Goal: Information Seeking & Learning: Learn about a topic

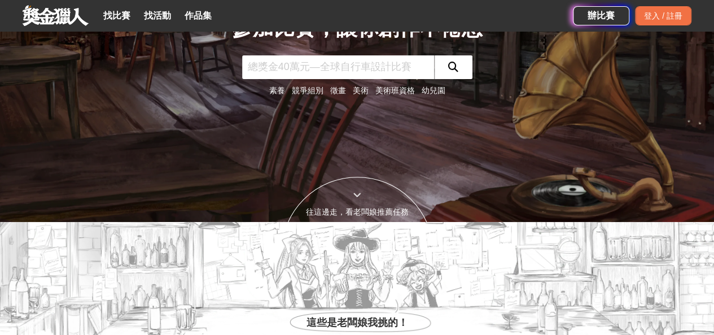
scroll to position [226, 0]
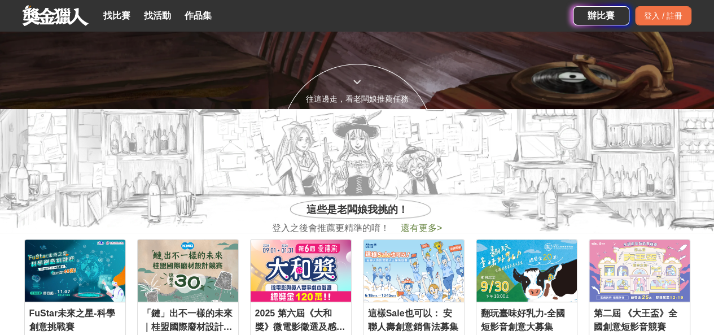
click at [416, 223] on span "還有更多 >" at bounding box center [421, 228] width 41 height 10
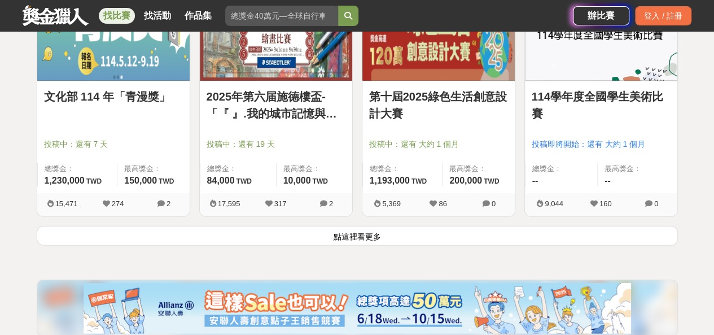
scroll to position [1525, 0]
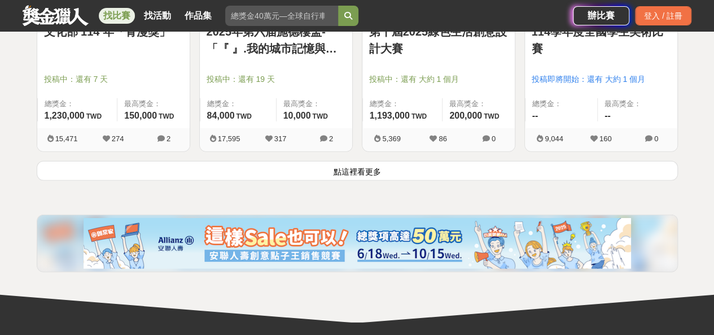
click at [327, 169] on button "點這裡看更多" at bounding box center [357, 171] width 641 height 20
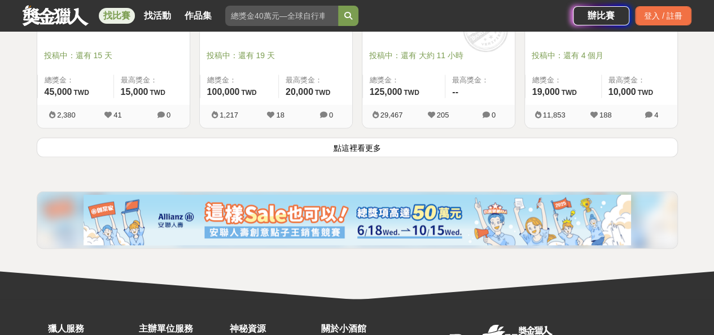
scroll to position [2993, 0]
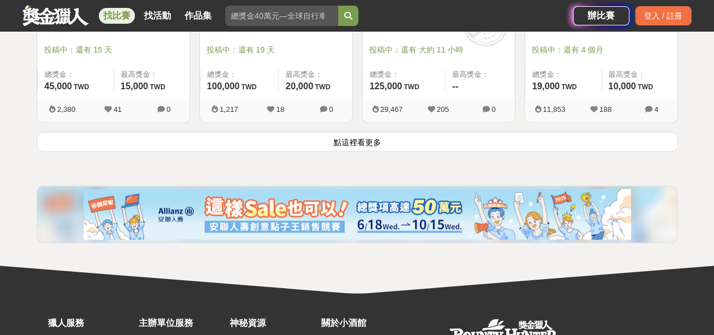
click at [328, 140] on button "點這裡看更多" at bounding box center [357, 142] width 641 height 20
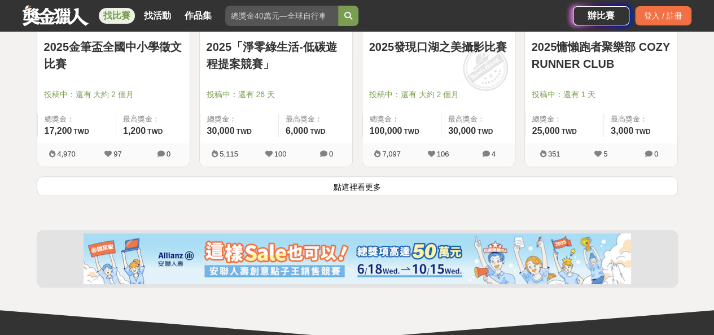
scroll to position [4404, 0]
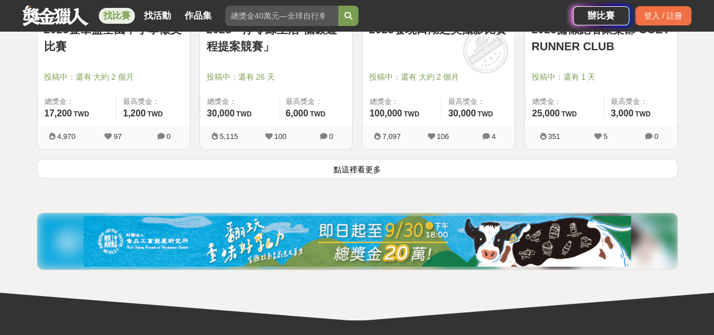
click at [332, 160] on button "點這裡看更多" at bounding box center [357, 169] width 641 height 20
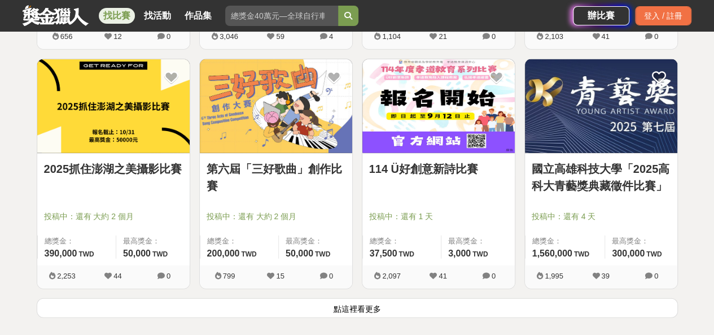
scroll to position [5816, 0]
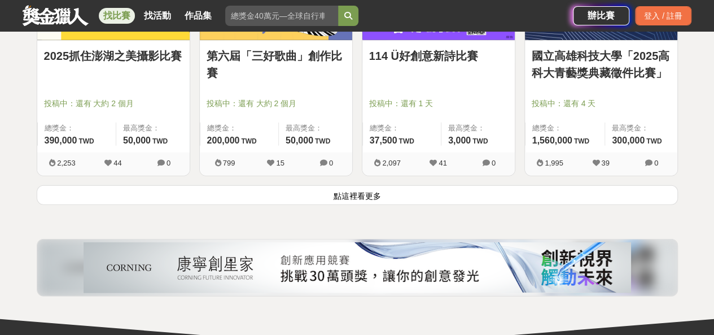
click at [339, 187] on button "點這裡看更多" at bounding box center [357, 195] width 641 height 20
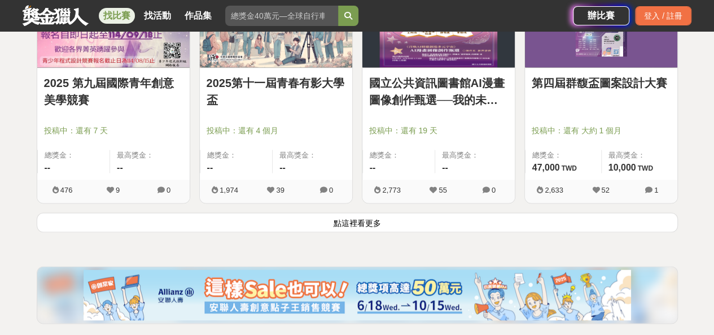
scroll to position [7284, 0]
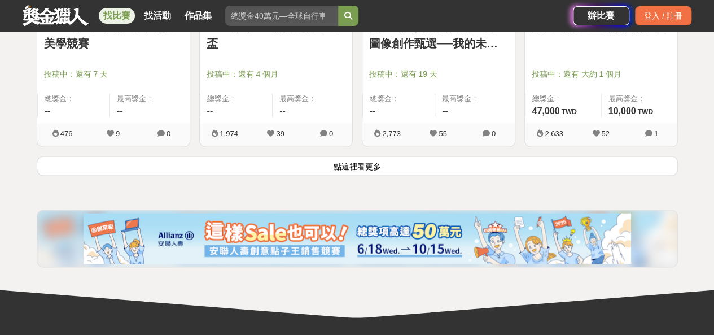
click at [332, 156] on button "點這裡看更多" at bounding box center [357, 166] width 641 height 20
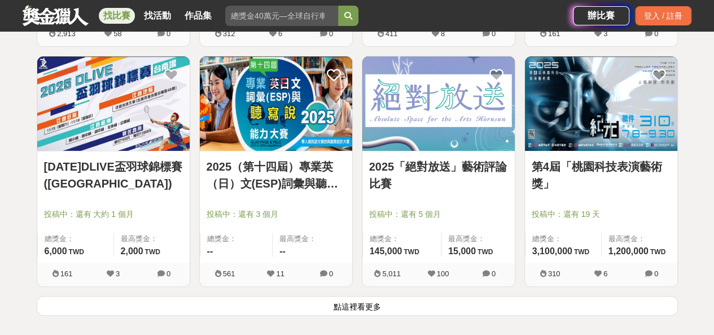
scroll to position [8696, 0]
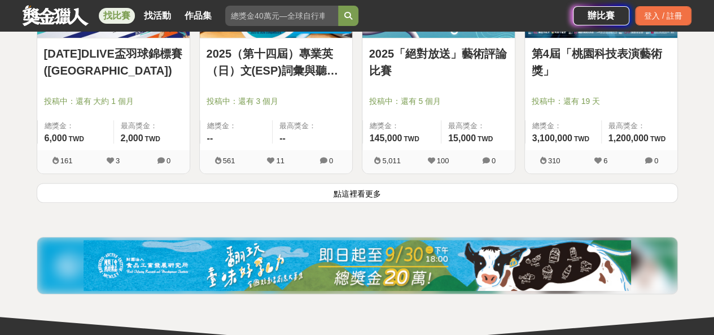
click at [336, 183] on button "點這裡看更多" at bounding box center [357, 193] width 641 height 20
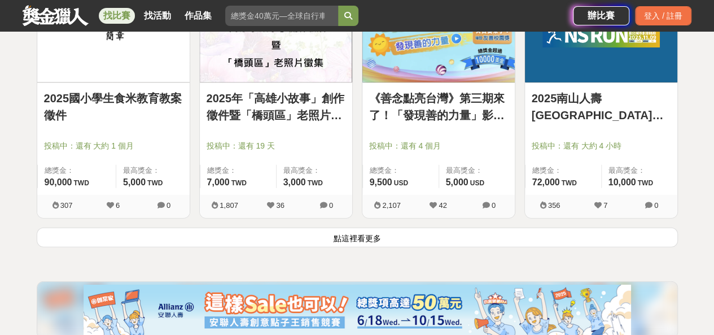
scroll to position [10107, 0]
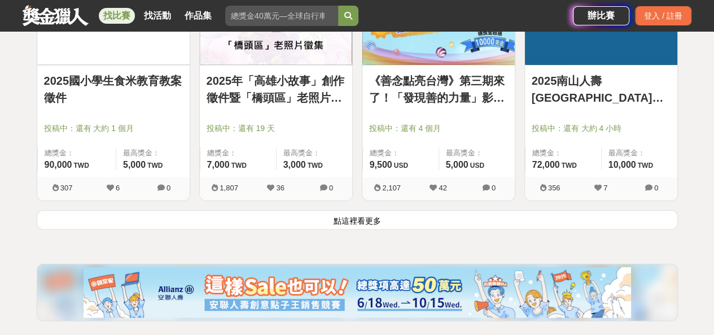
click at [335, 210] on button "點這裡看更多" at bounding box center [357, 220] width 641 height 20
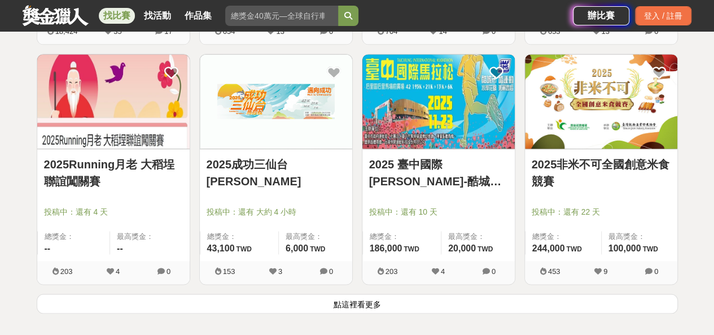
scroll to position [11575, 0]
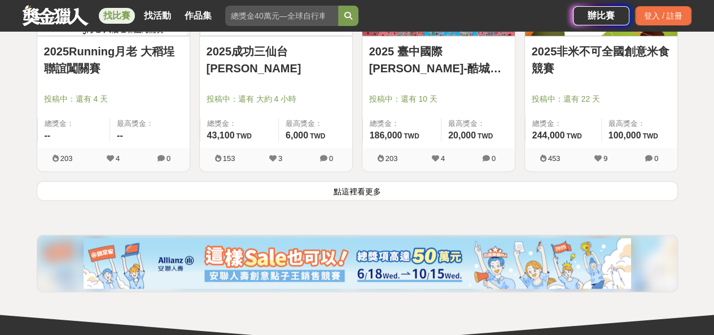
click at [340, 181] on button "點這裡看更多" at bounding box center [357, 191] width 641 height 20
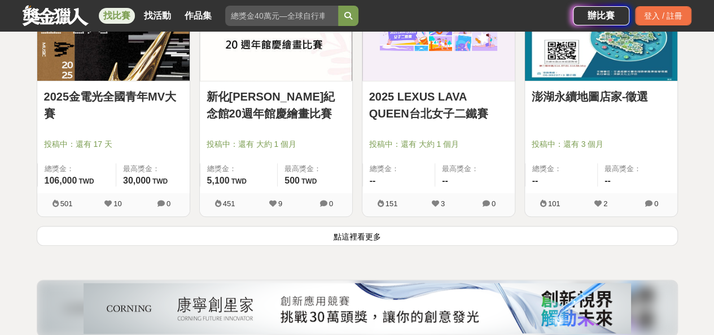
scroll to position [12987, 0]
